Goal: Check status

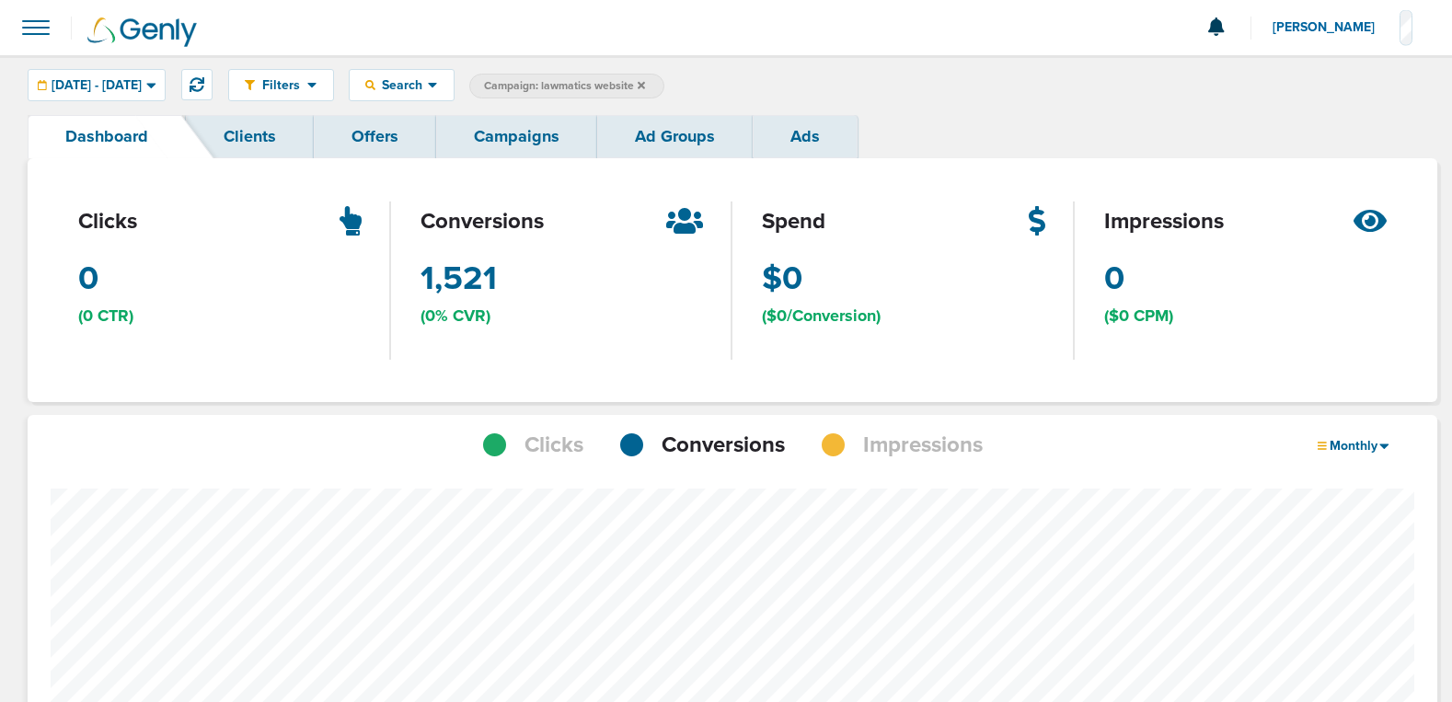
drag, startPoint x: 0, startPoint y: 0, endPoint x: 1029, endPoint y: 90, distance: 1032.8
click at [1029, 90] on div "Filters Active Only Settings Status Active Inactive Objectives MQL SQL Traffic …" at bounding box center [826, 85] width 1196 height 32
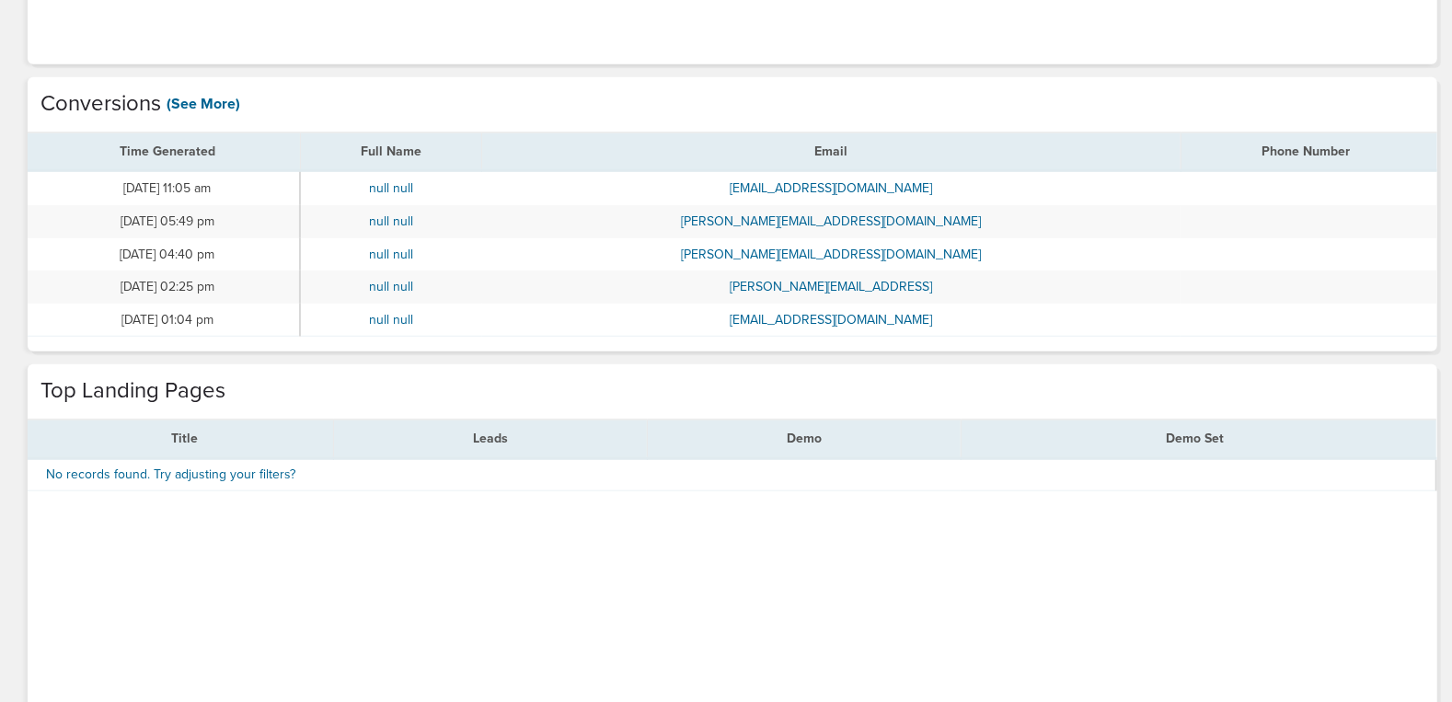
scroll to position [934, 0]
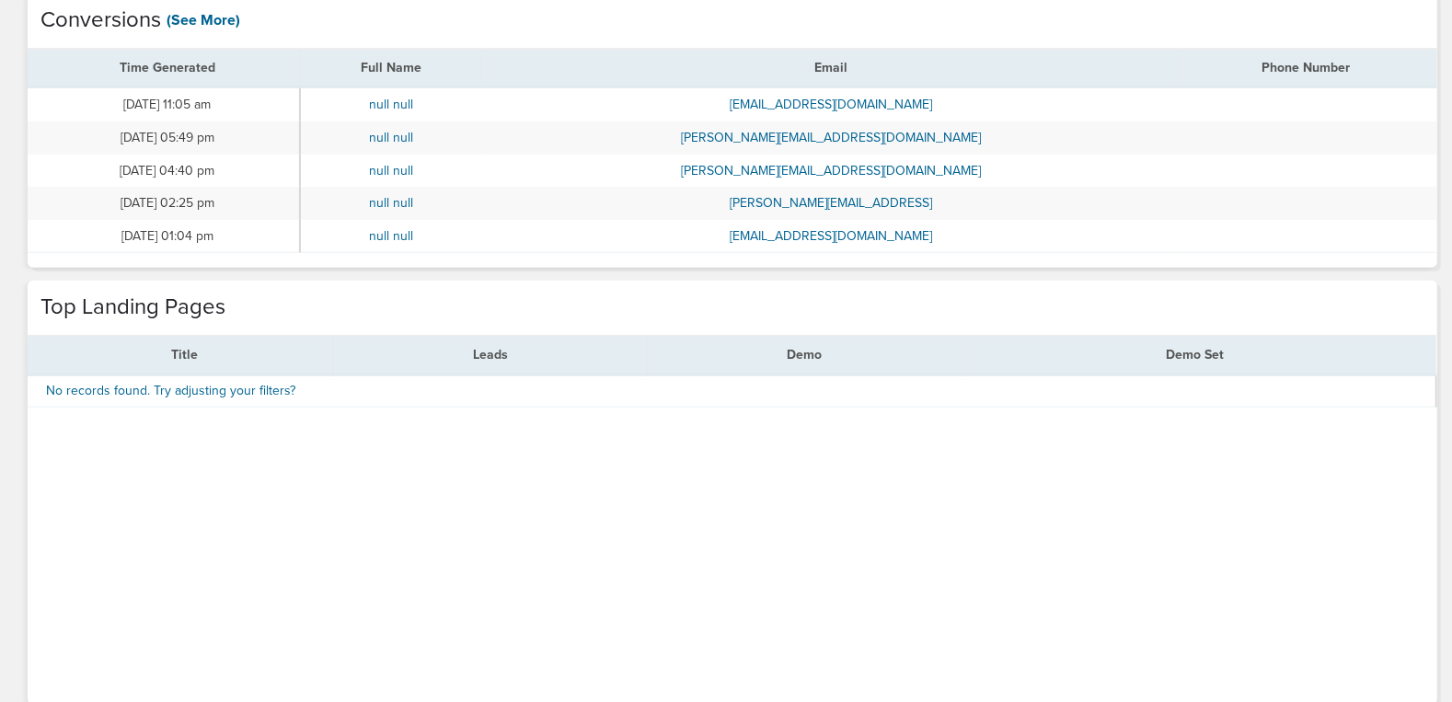
scroll to position [934, 0]
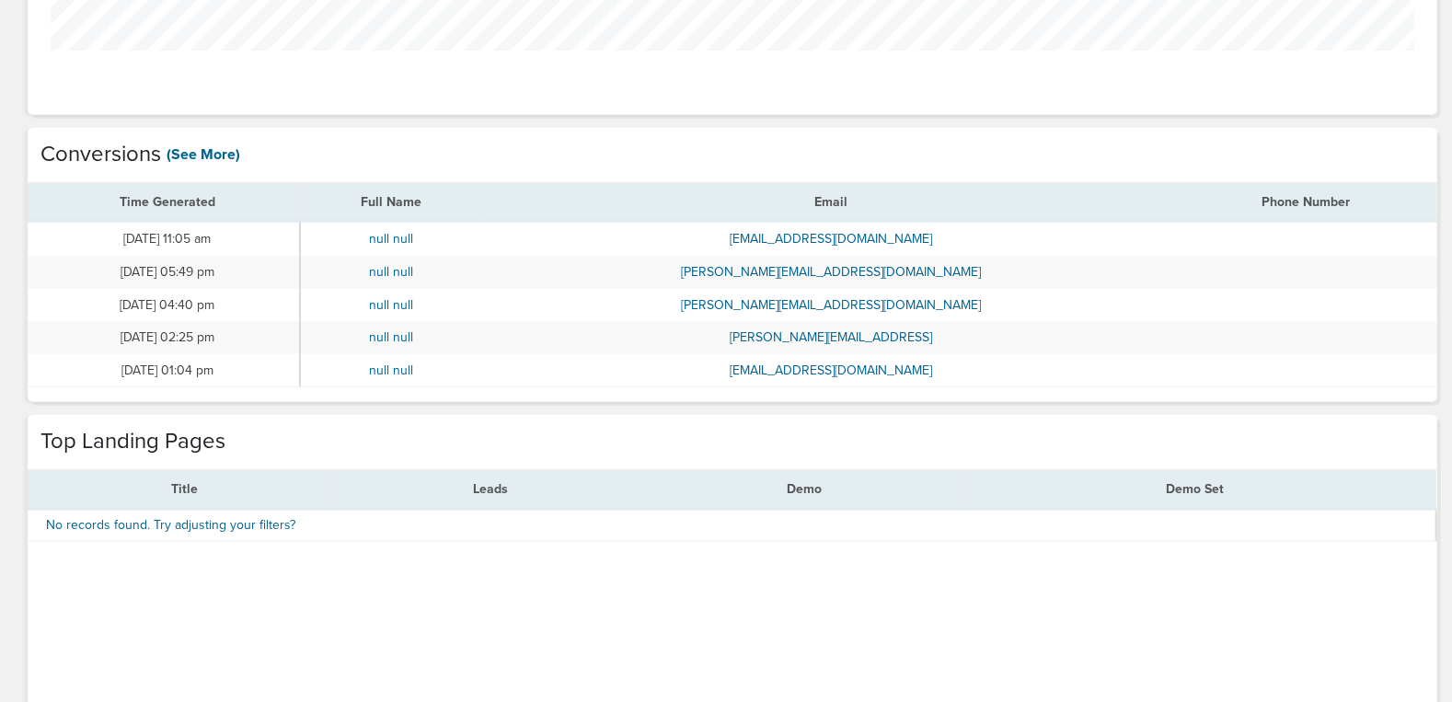
scroll to position [934, 0]
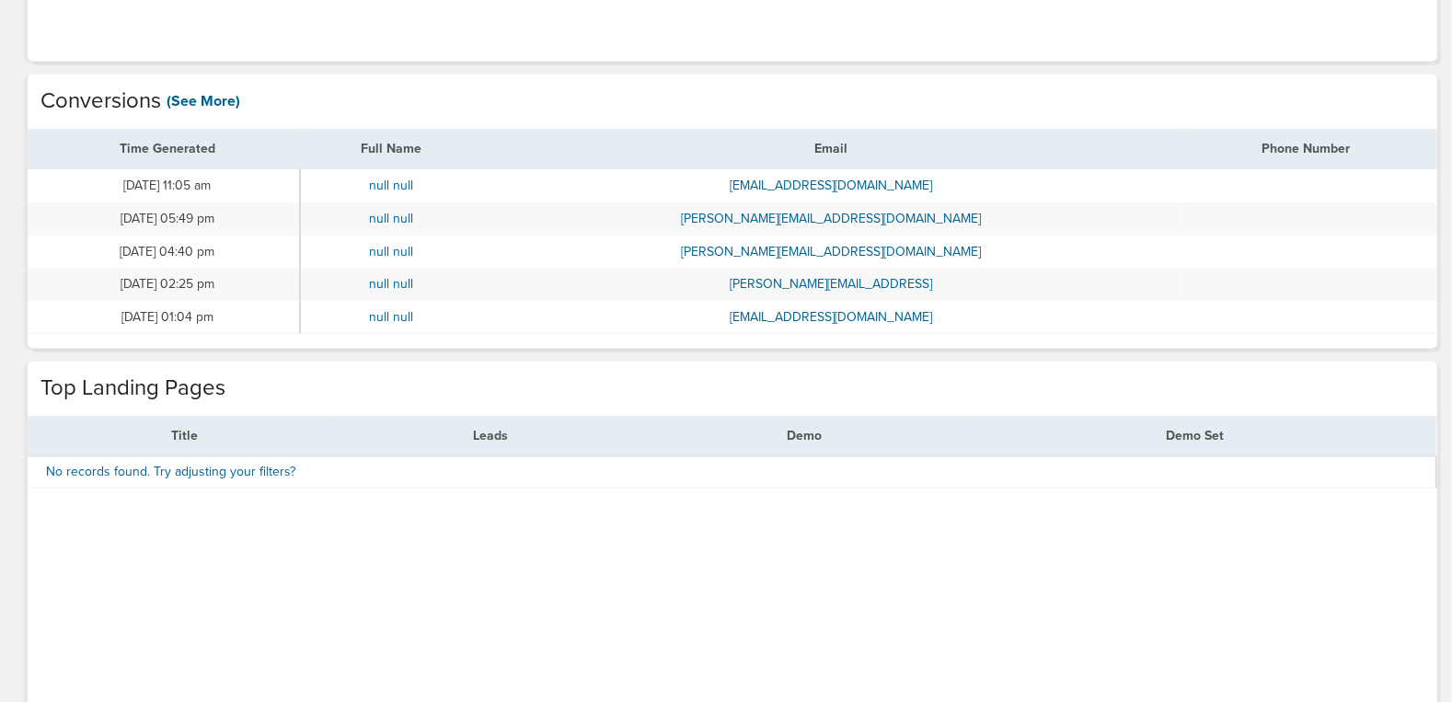
scroll to position [1432, 1397]
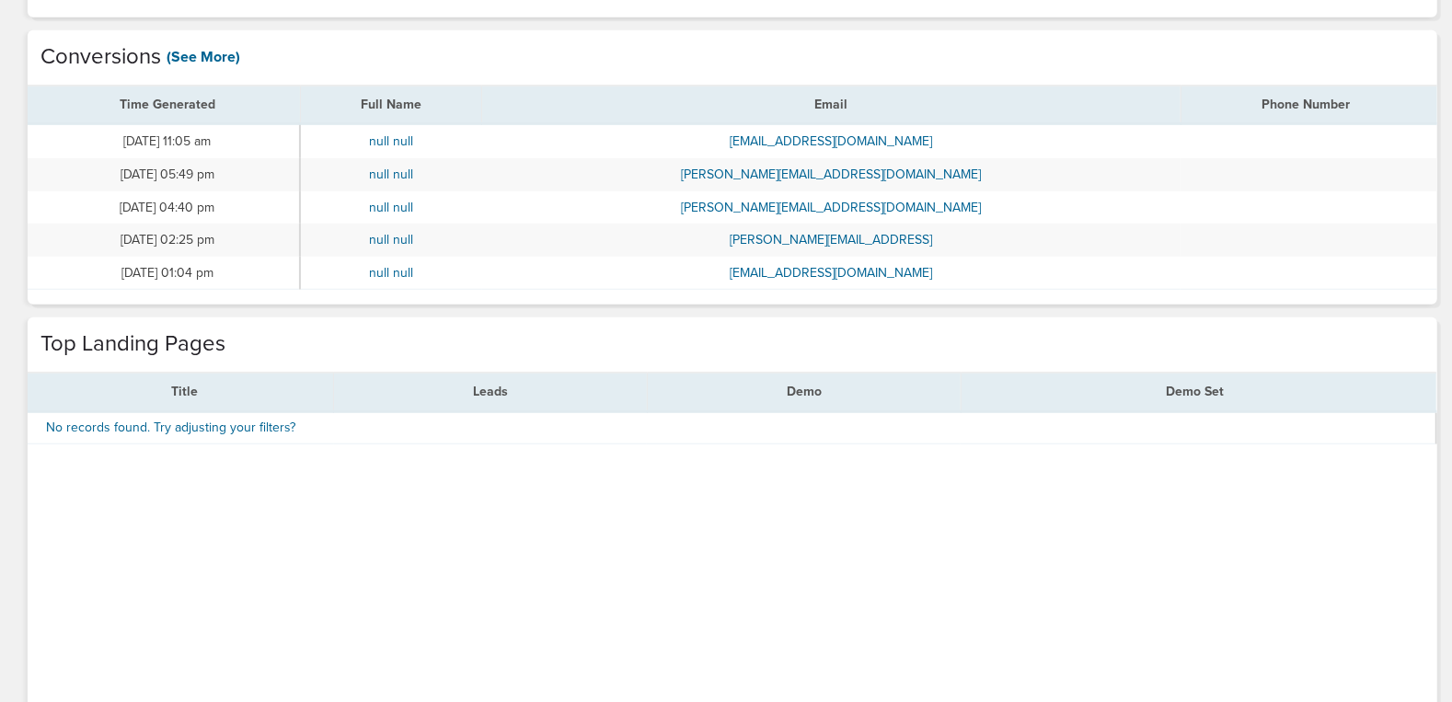
scroll to position [934, 0]
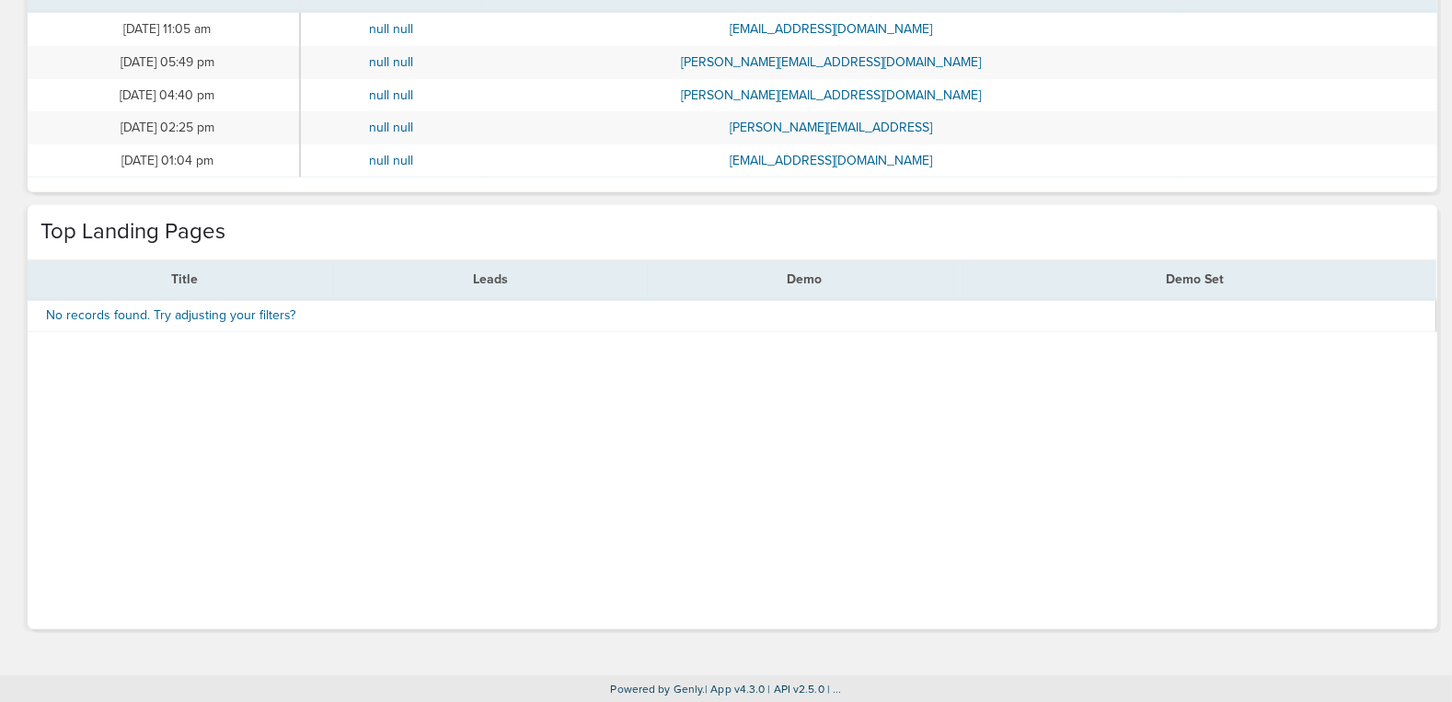
click at [756, 685] on span "| App v4.3.0" at bounding box center [735, 689] width 60 height 13
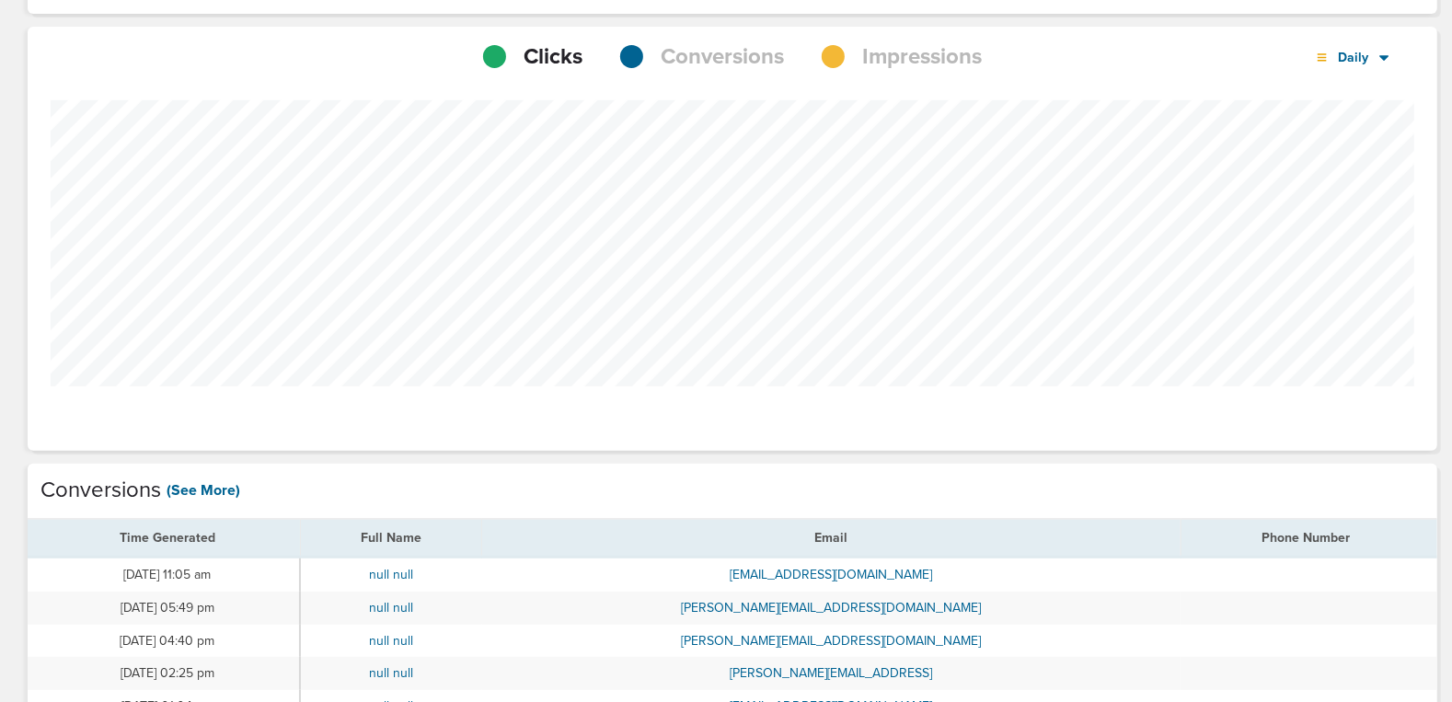
scroll to position [0, 0]
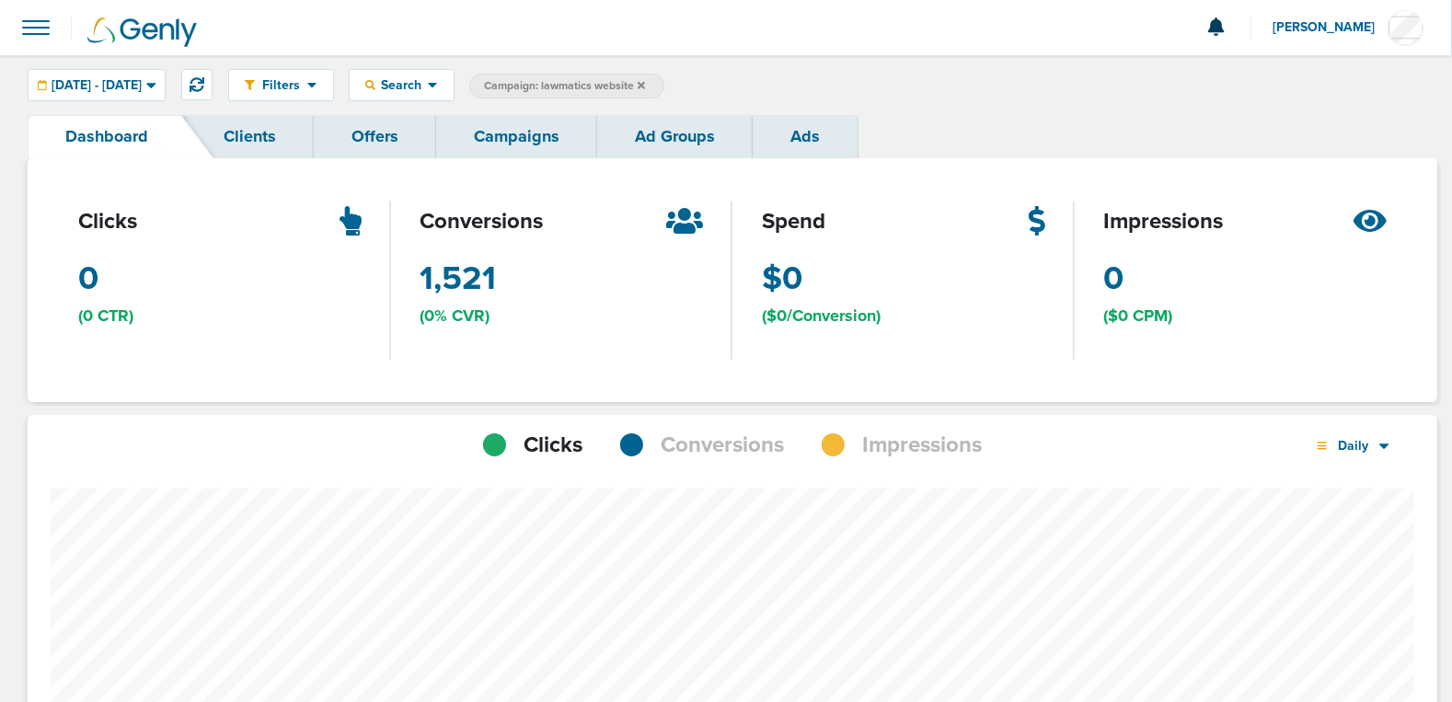
click at [999, 117] on div "Dashboard Clients Offers Campaigns Ad Groups Ads" at bounding box center [726, 136] width 1397 height 43
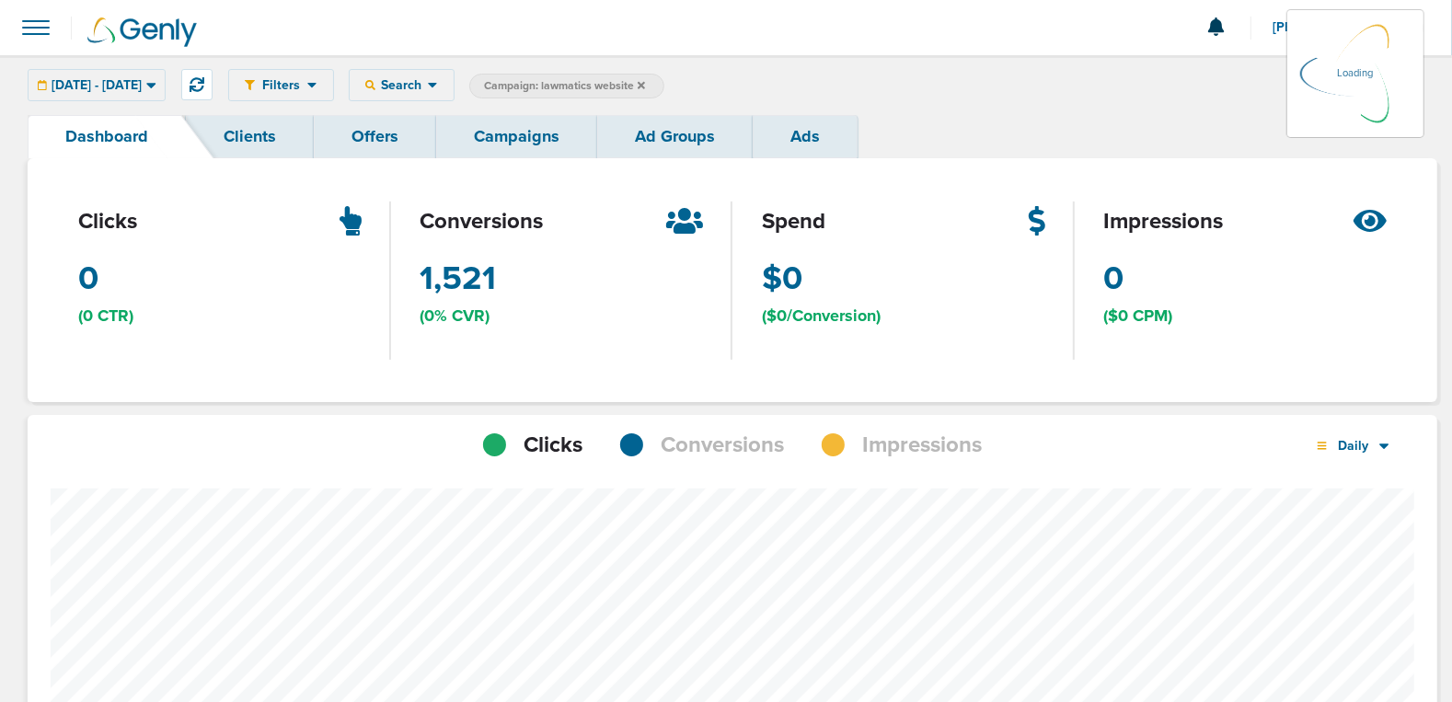
scroll to position [1432, 1397]
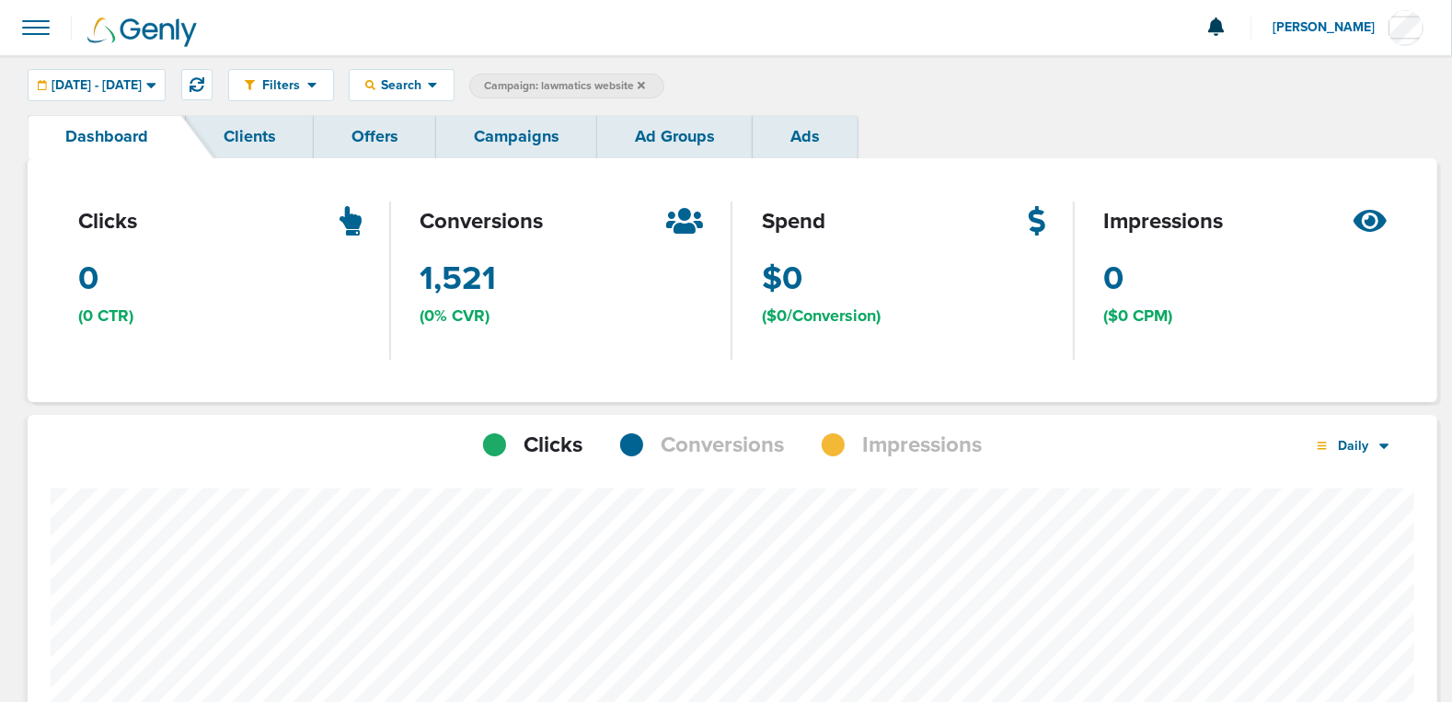
click at [994, 109] on div "Filters Active Only Settings Status Active Inactive Objectives MQL SQL Traffic …" at bounding box center [726, 85] width 1452 height 60
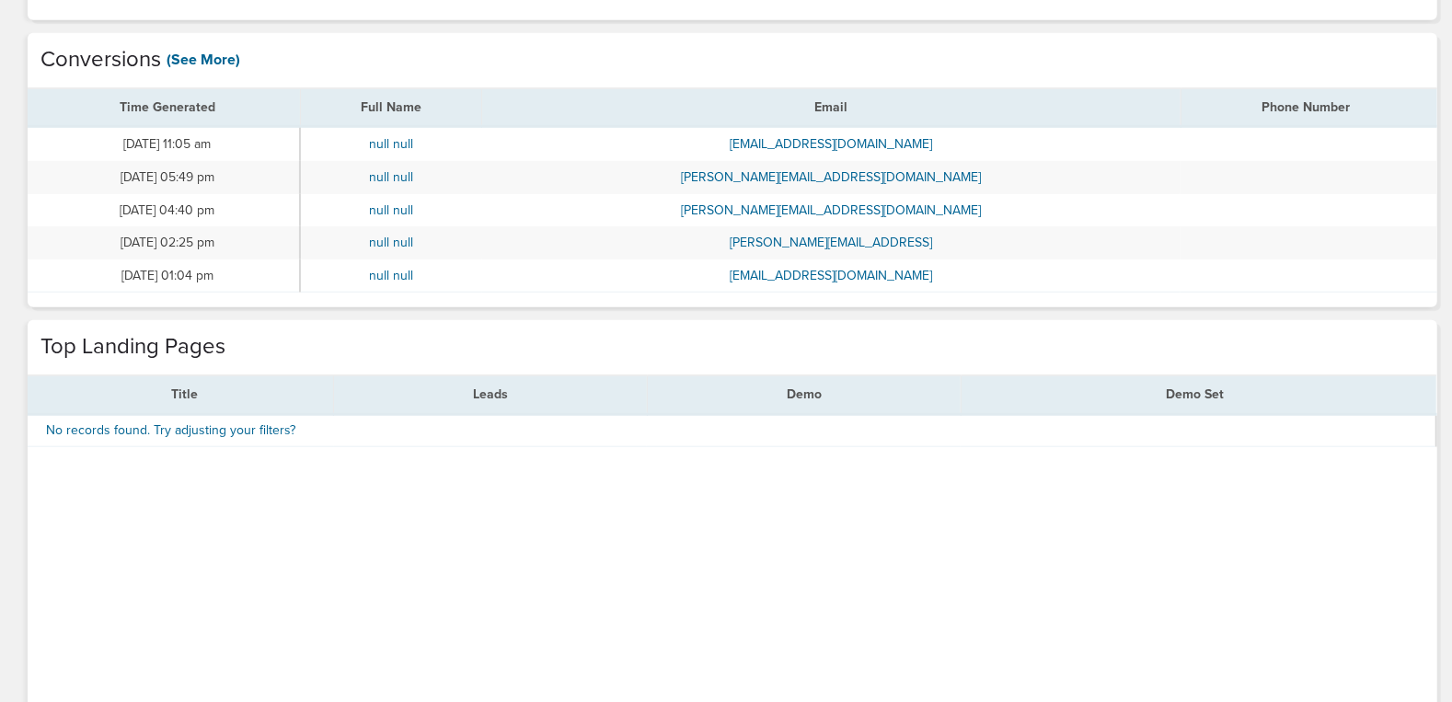
scroll to position [934, 0]
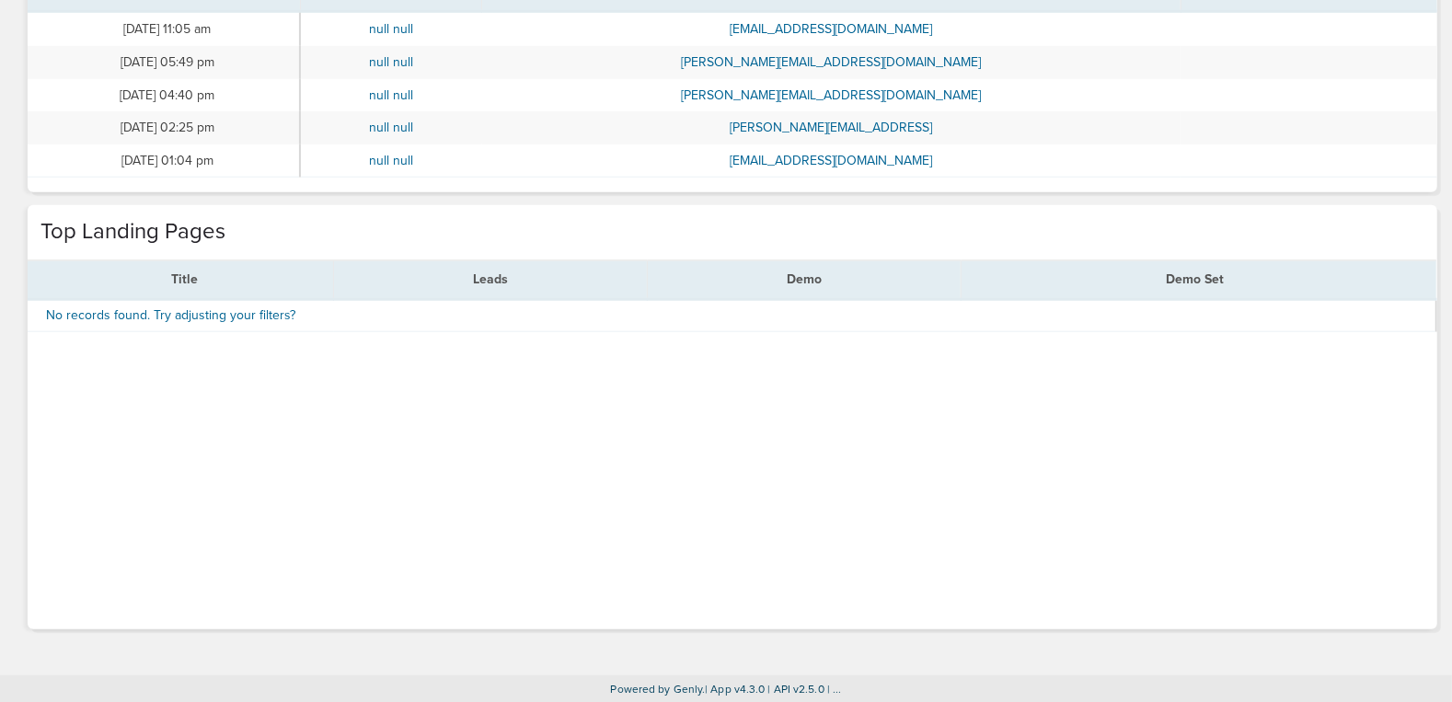
click at [620, 533] on div "Title Leads Demo Demo Set No records found. Try adjusting your filters?" at bounding box center [733, 445] width 1410 height 370
